Goal: Task Accomplishment & Management: Manage account settings

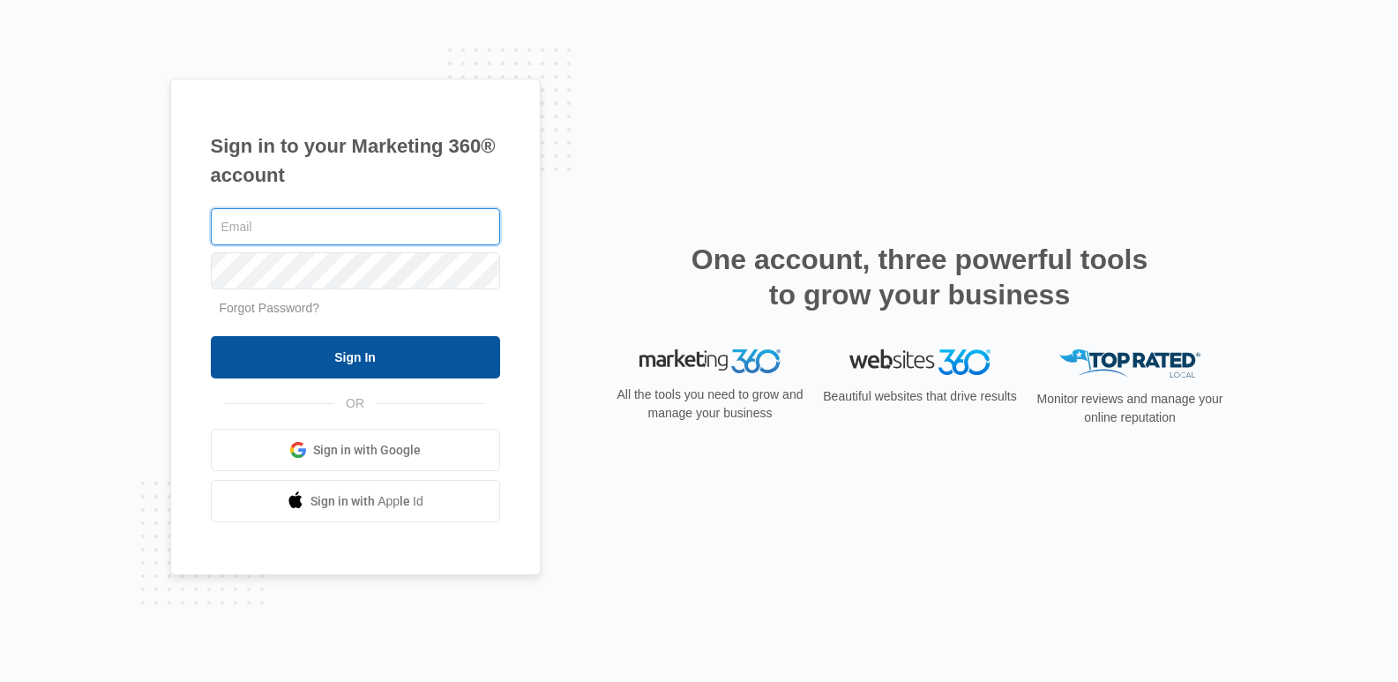
type input "[DOMAIN_NAME][EMAIL_ADDRESS][DOMAIN_NAME]"
click at [430, 353] on input "Sign In" at bounding box center [355, 357] width 289 height 42
type input "joel.green@madwire.com"
click at [271, 340] on input "Sign In" at bounding box center [355, 357] width 289 height 42
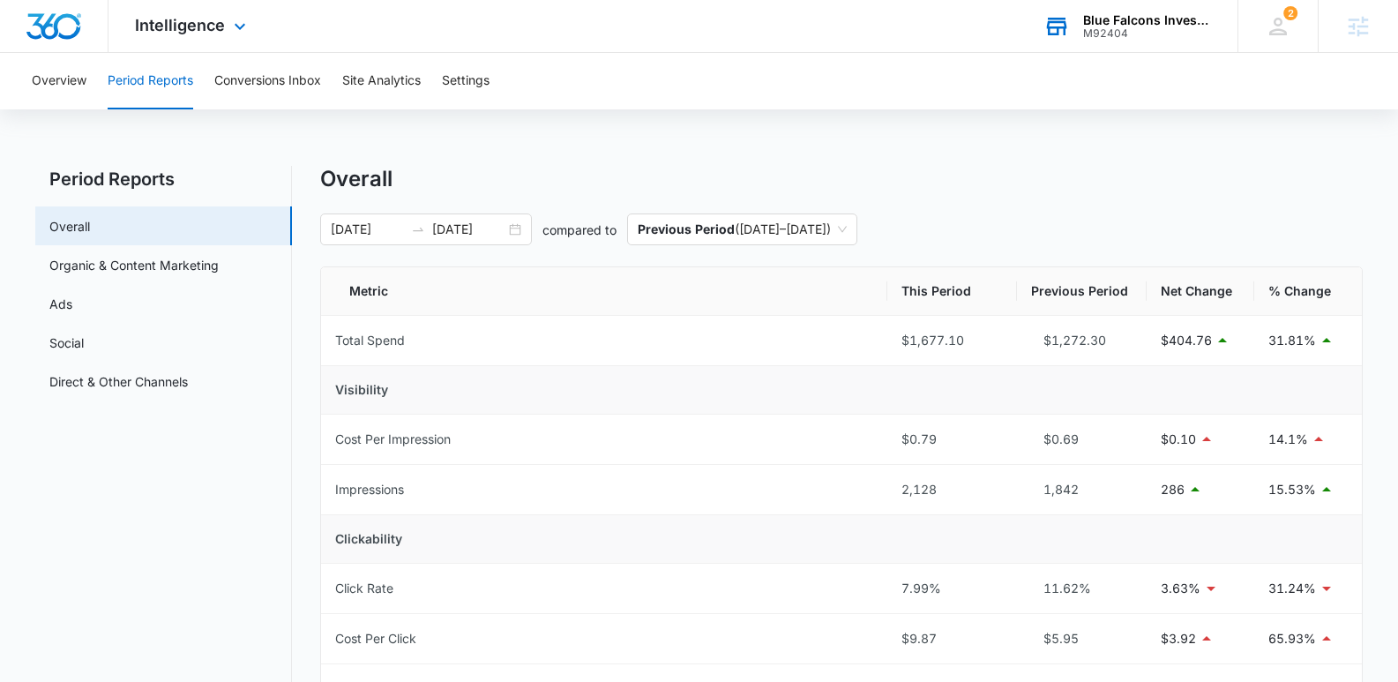
click at [1107, 14] on div "Blue Falcons Investigation" at bounding box center [1147, 20] width 129 height 14
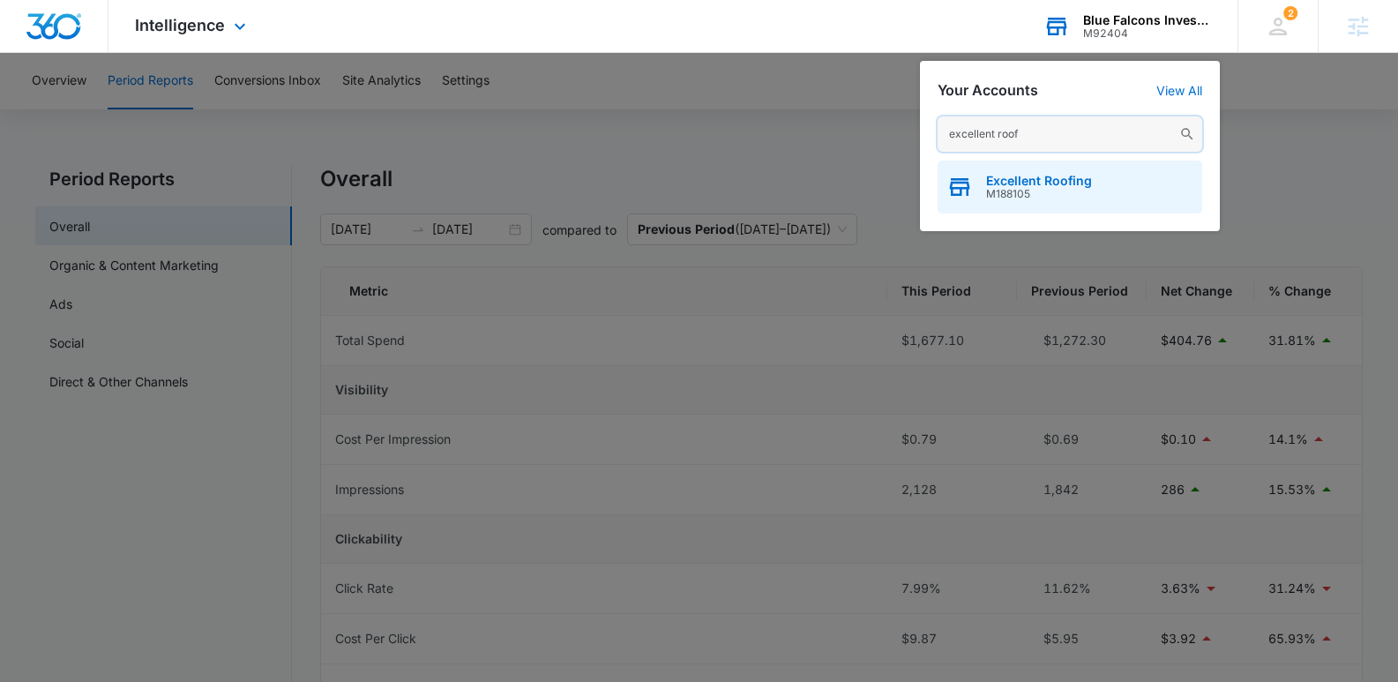
type input "excellent roof"
click at [1095, 178] on div "Excellent Roofing M188105" at bounding box center [1070, 187] width 265 height 53
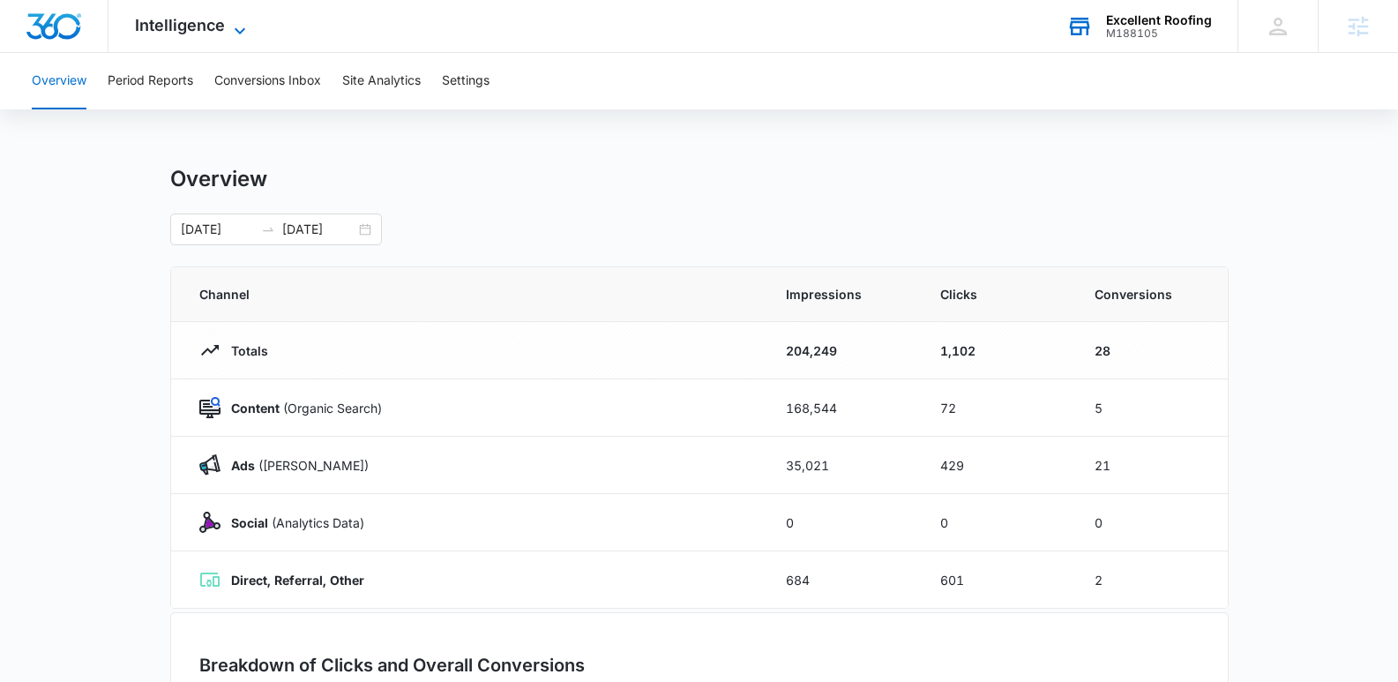
click at [216, 32] on span "Intelligence" at bounding box center [180, 25] width 90 height 19
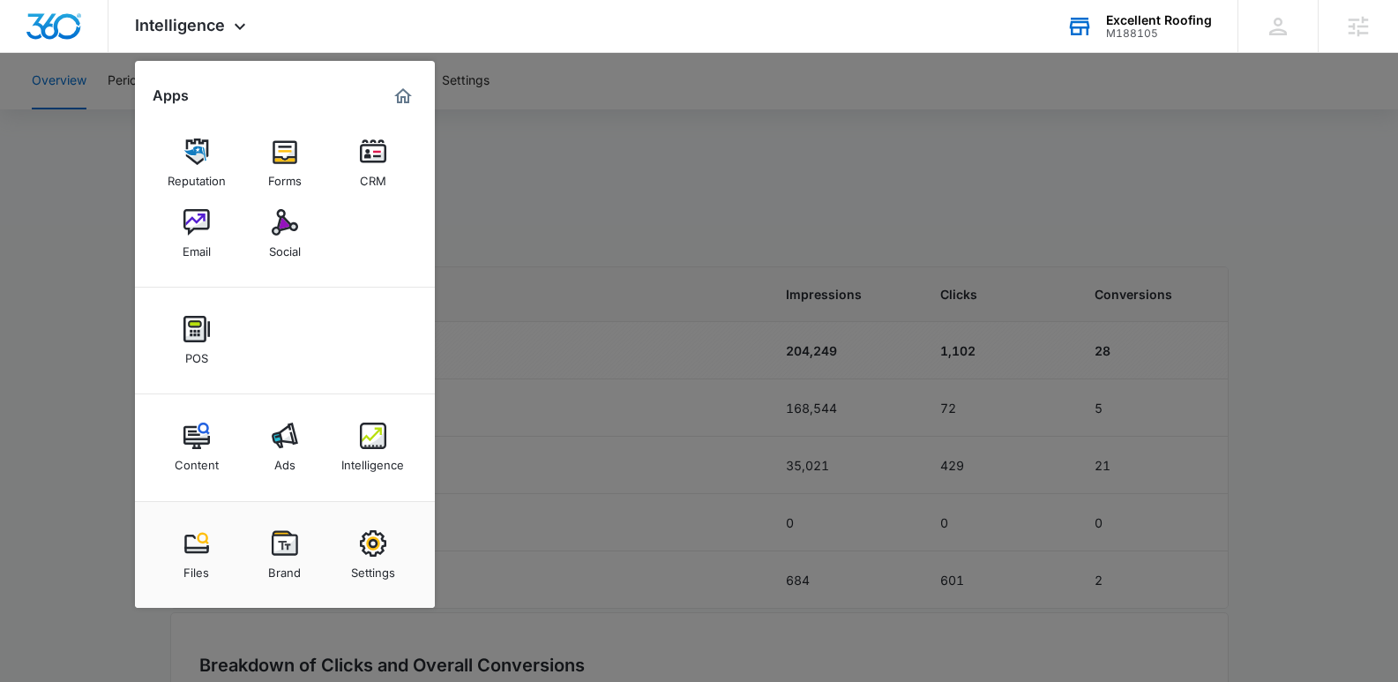
click at [1118, 20] on div "Excellent Roofing" at bounding box center [1159, 20] width 106 height 14
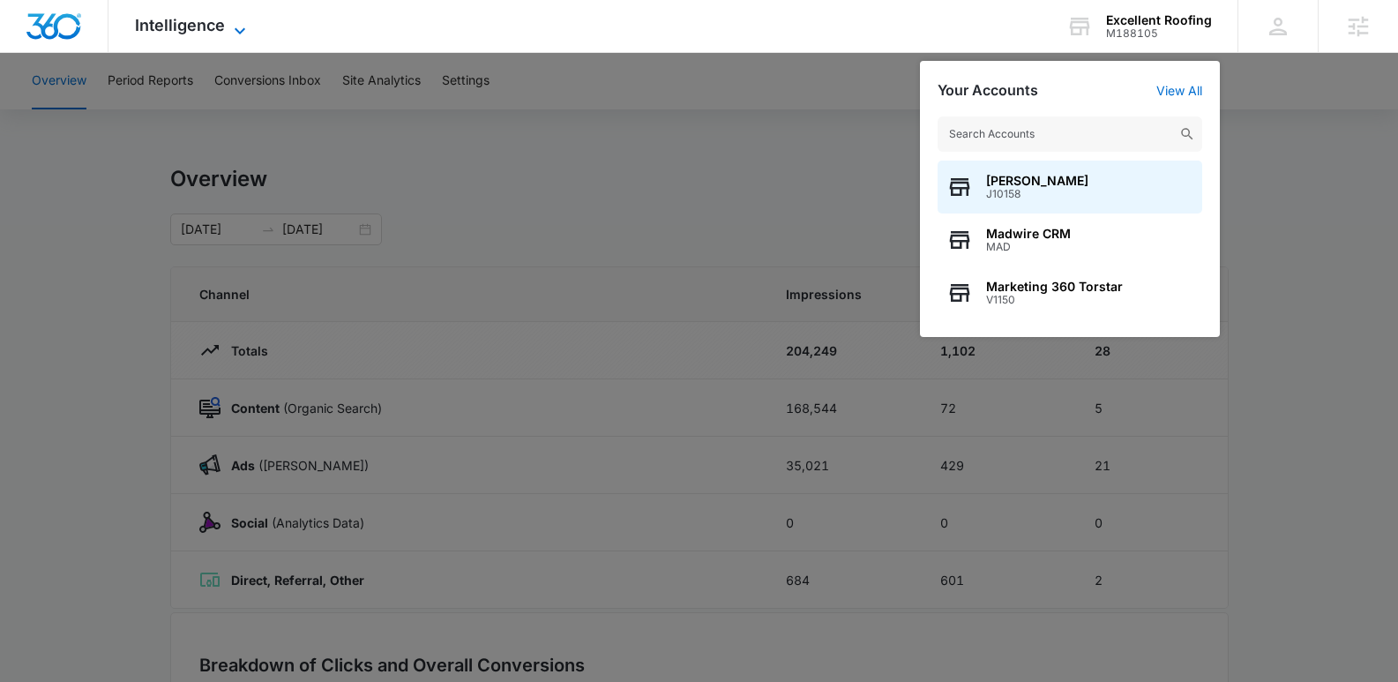
click at [229, 34] on icon at bounding box center [239, 30] width 21 height 21
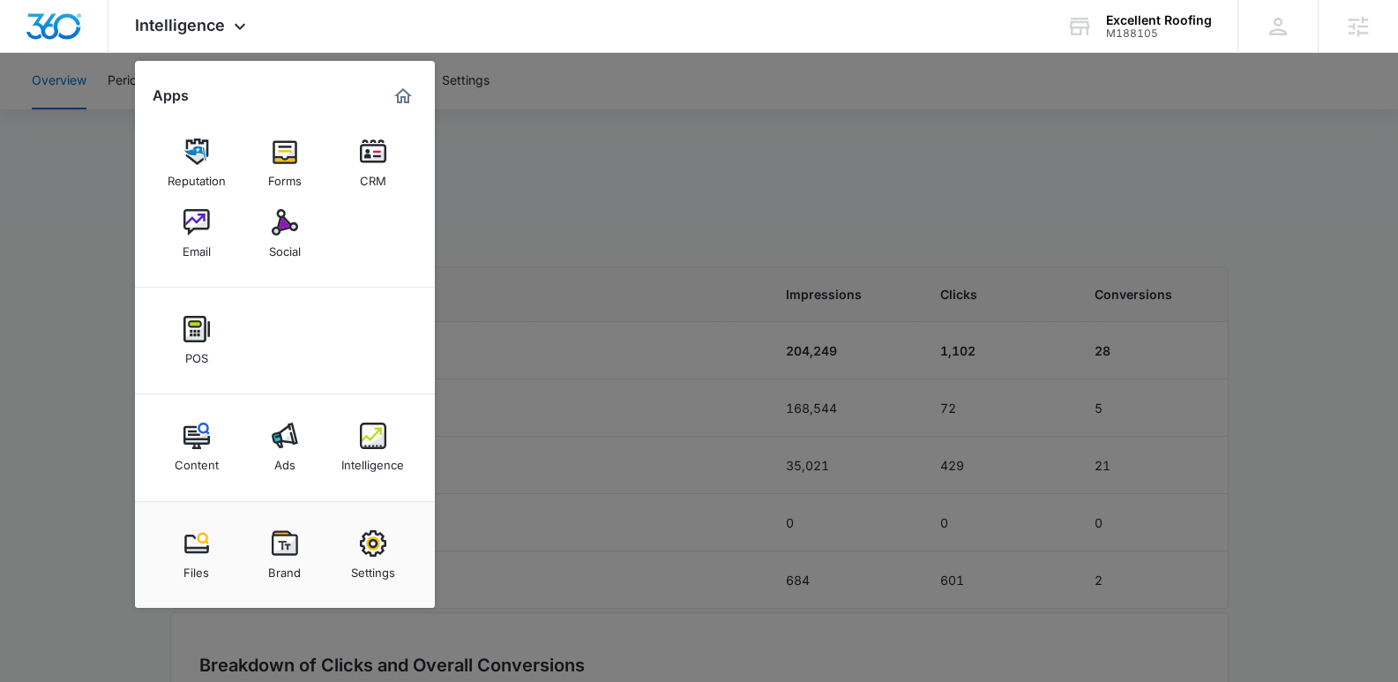
click at [183, 243] on div "Email" at bounding box center [197, 247] width 28 height 23
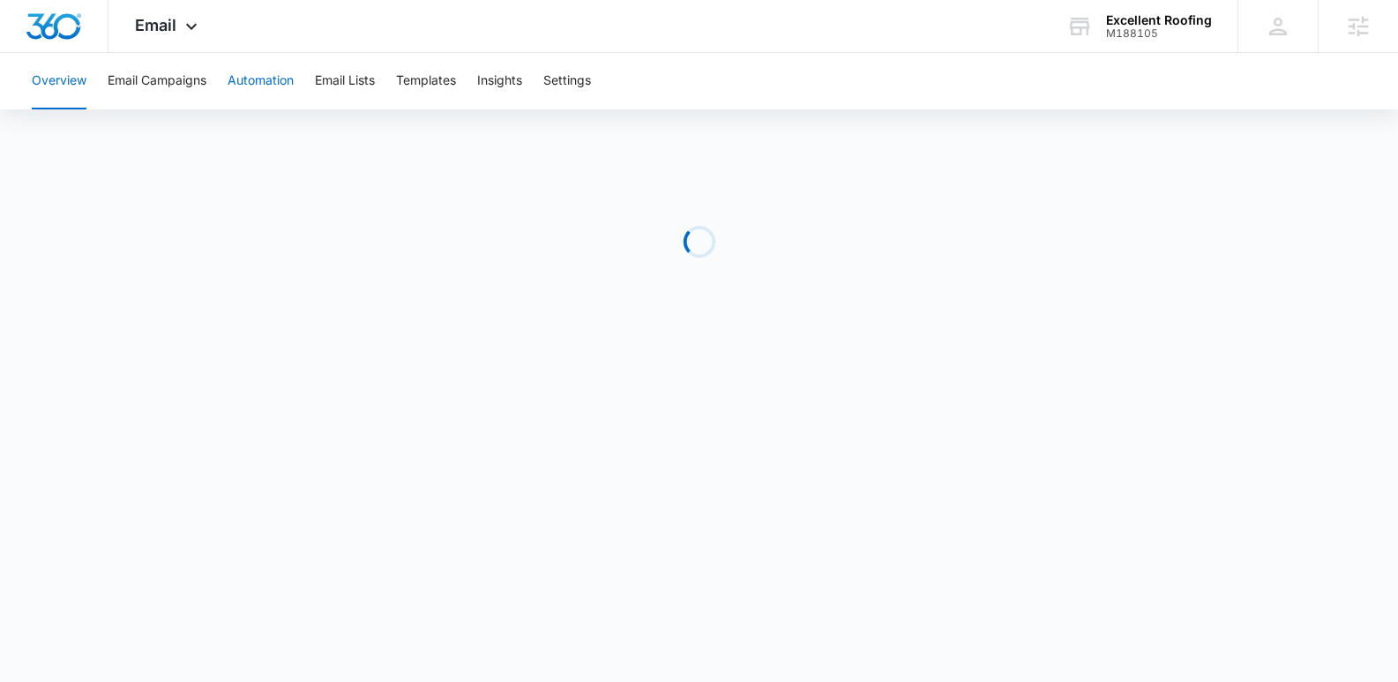
click at [241, 71] on button "Automation" at bounding box center [261, 81] width 66 height 56
click at [451, 87] on button "Templates" at bounding box center [426, 81] width 60 height 56
click at [259, 86] on button "Automation" at bounding box center [261, 81] width 66 height 56
